Goal: Find specific page/section

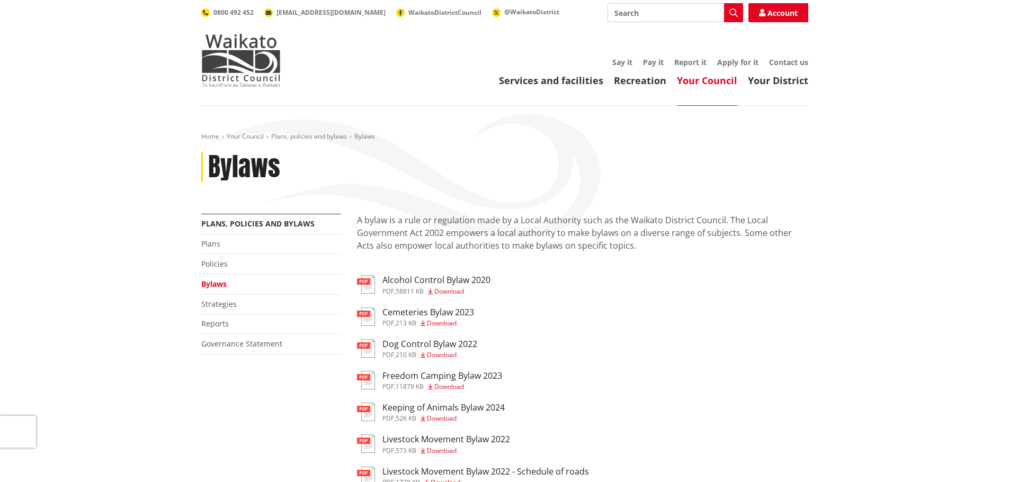
scroll to position [233, 0]
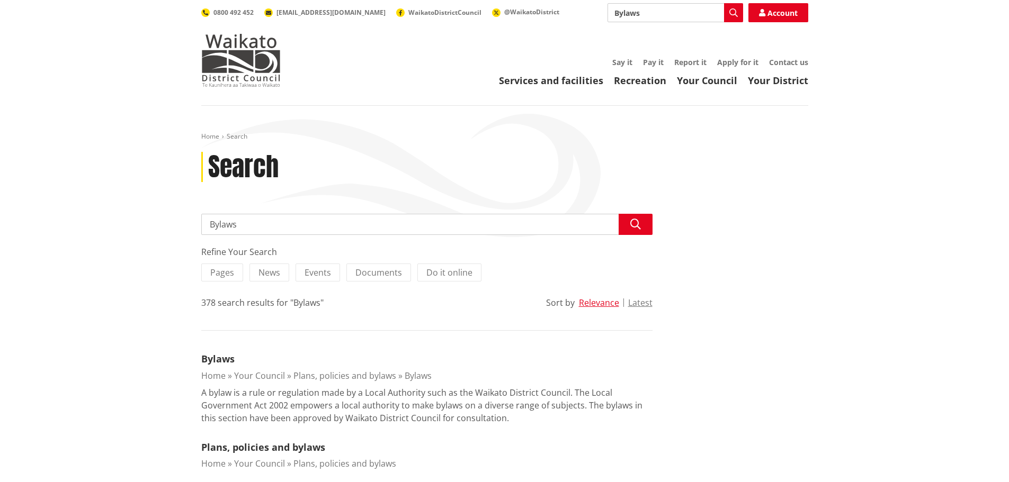
scroll to position [41, 0]
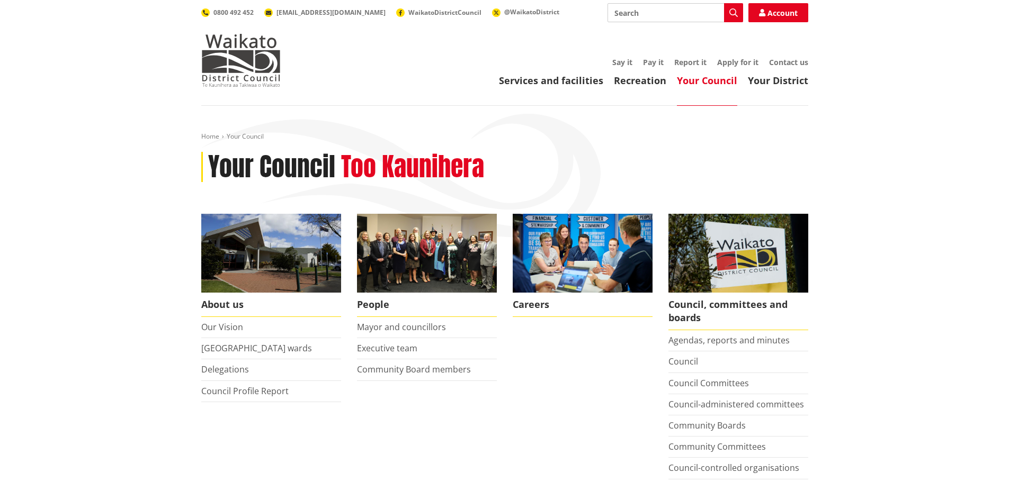
click at [615, 11] on input "Search" at bounding box center [675, 12] width 136 height 19
type input "staff directory"
click at [733, 11] on icon "button" at bounding box center [733, 12] width 8 height 8
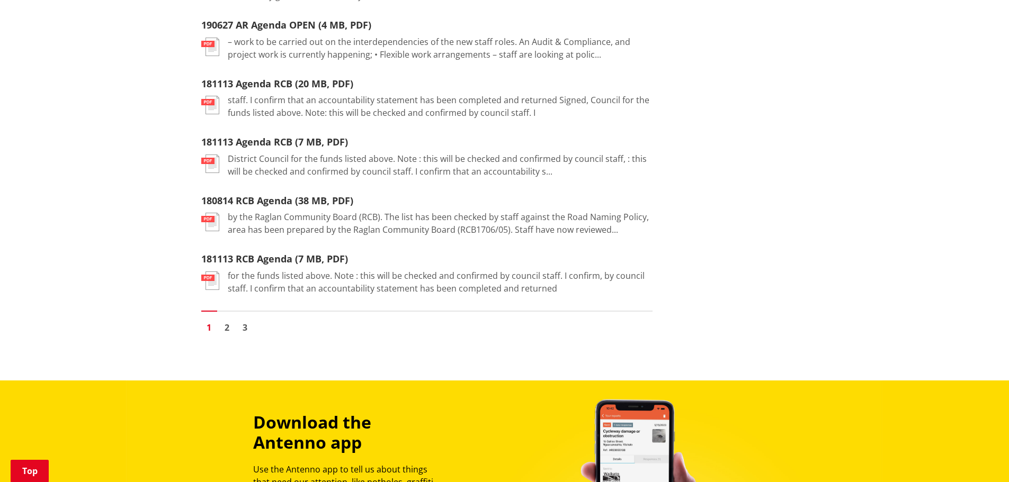
scroll to position [1251, 0]
